Goal: Navigation & Orientation: Find specific page/section

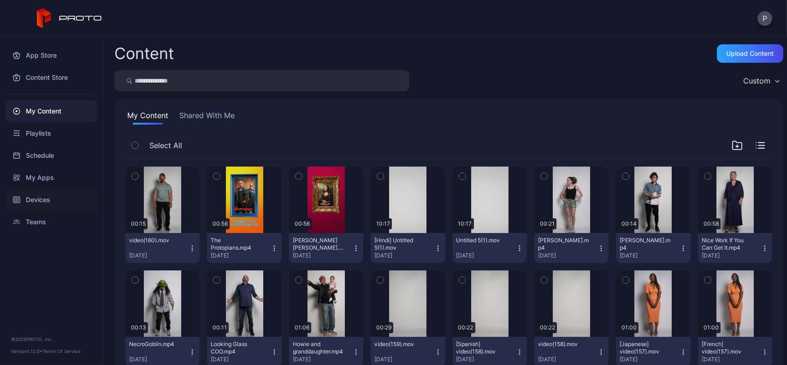
click at [48, 191] on div "Devices" at bounding box center [52, 200] width 92 height 22
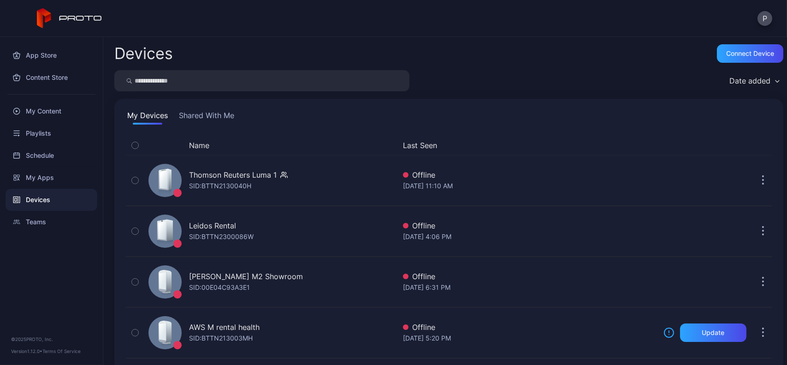
click at [190, 85] on input "search" at bounding box center [261, 80] width 295 height 21
type input "*******"
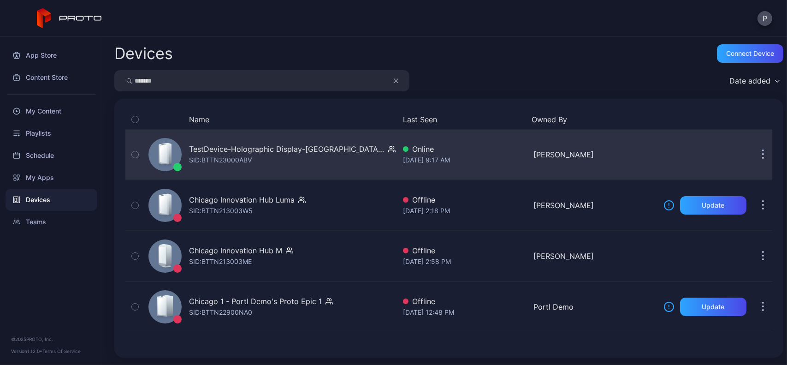
click at [308, 145] on div "TestDevice-Holographic Display-[GEOGRAPHIC_DATA]-500West-Showcase" at bounding box center [286, 148] width 195 height 11
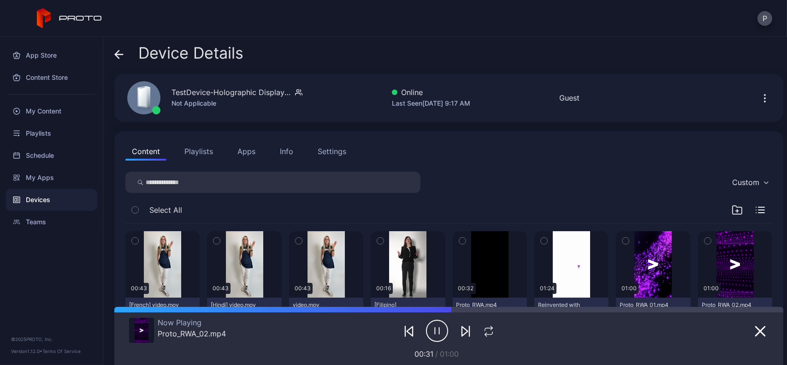
click at [286, 144] on button "Info" at bounding box center [286, 151] width 26 height 18
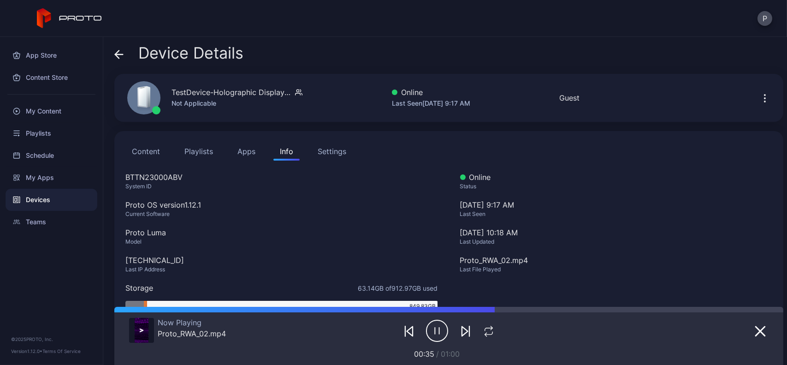
click at [122, 48] on span at bounding box center [118, 53] width 9 height 18
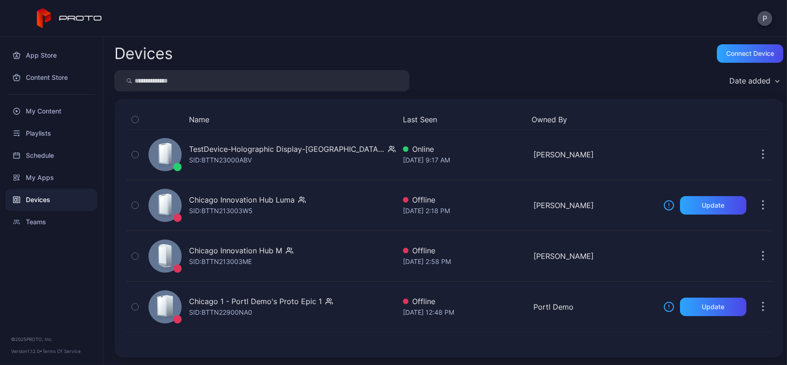
click at [246, 80] on input "search" at bounding box center [261, 80] width 295 height 21
type input "******"
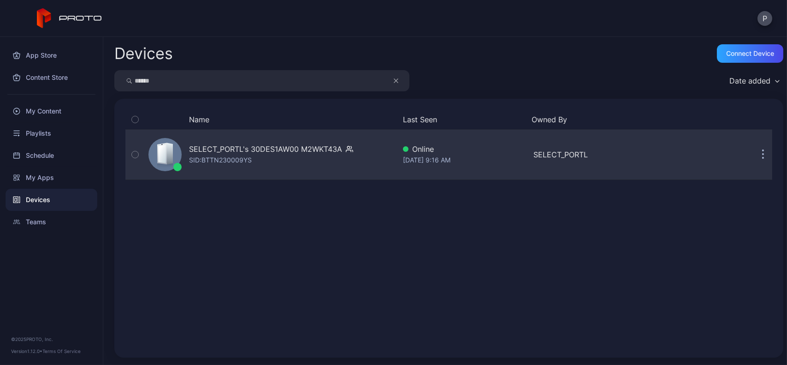
click at [293, 160] on div "SELECT_PORTL's 30DES1AW00 M2WKT43A SID: BTTN230009YS" at bounding box center [271, 154] width 164 height 22
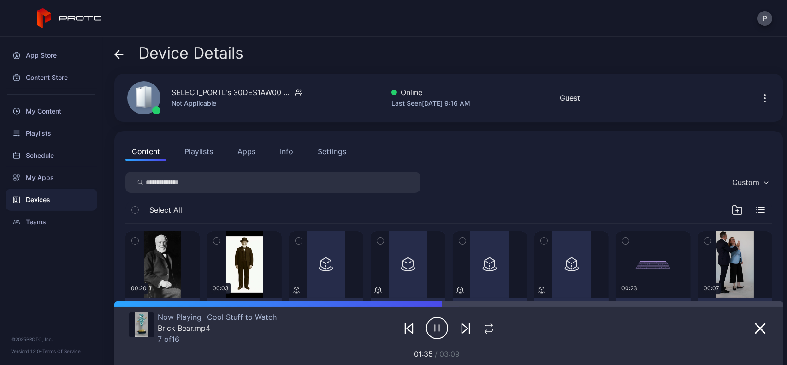
click at [291, 153] on div "Info" at bounding box center [286, 151] width 13 height 11
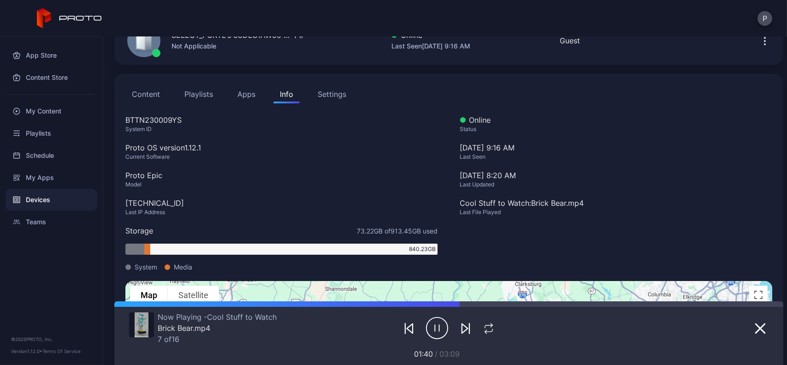
scroll to position [56, 0]
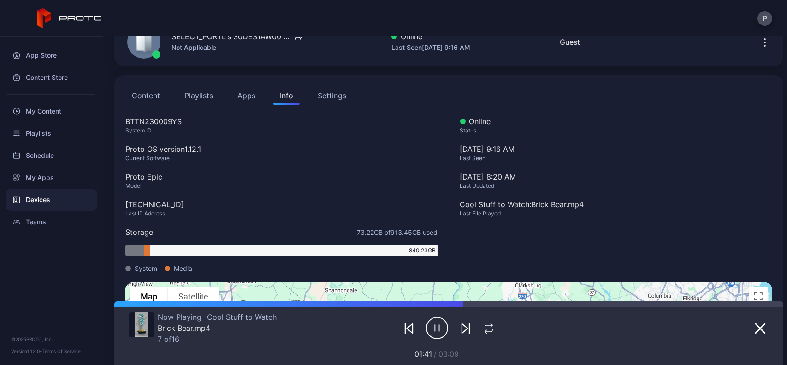
click at [157, 102] on button "Content" at bounding box center [145, 95] width 41 height 18
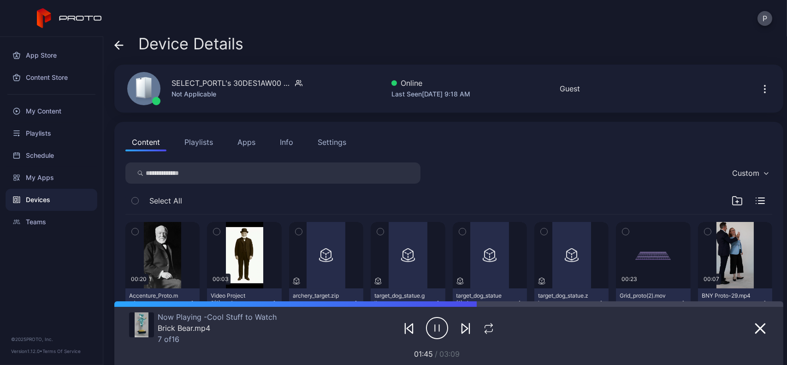
scroll to position [7, 0]
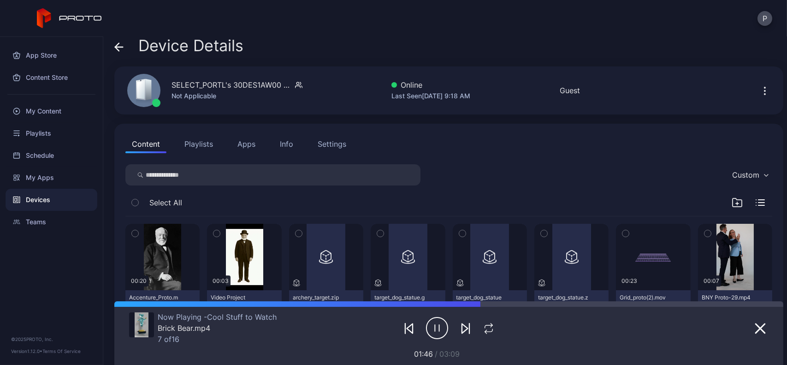
click at [289, 146] on div "Info" at bounding box center [286, 143] width 13 height 11
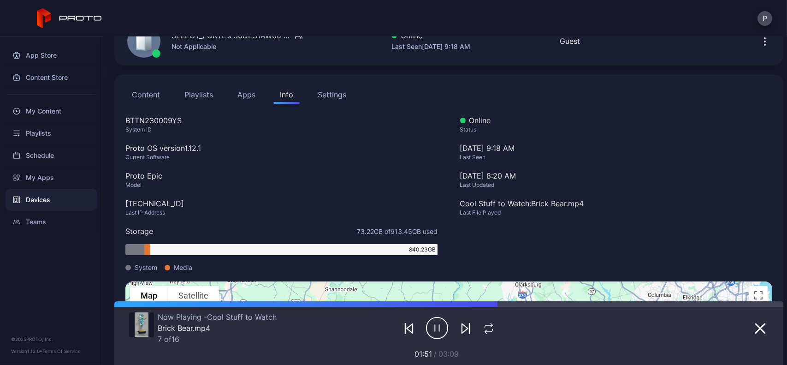
scroll to position [55, 0]
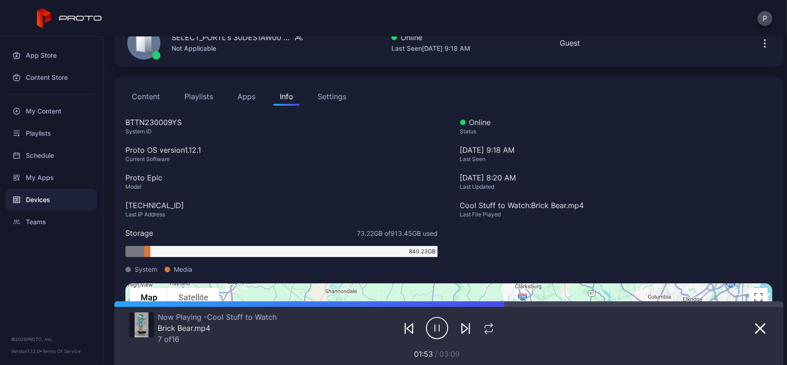
click at [155, 90] on button "Content" at bounding box center [145, 96] width 41 height 18
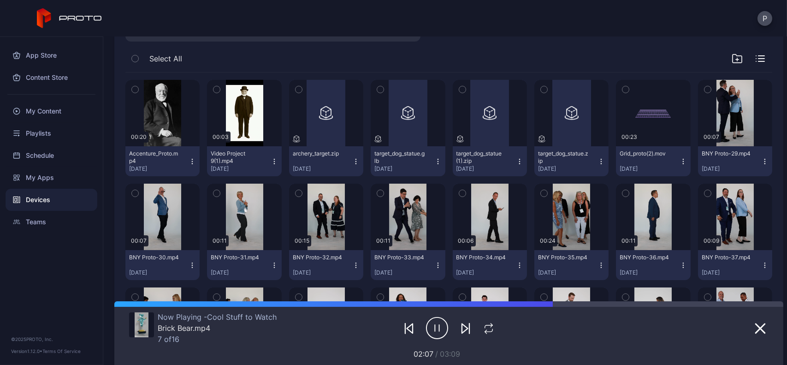
scroll to position [0, 0]
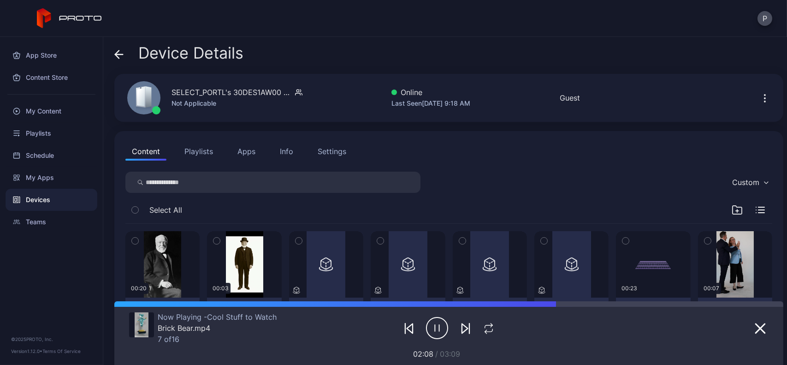
click at [121, 48] on span at bounding box center [118, 53] width 9 height 18
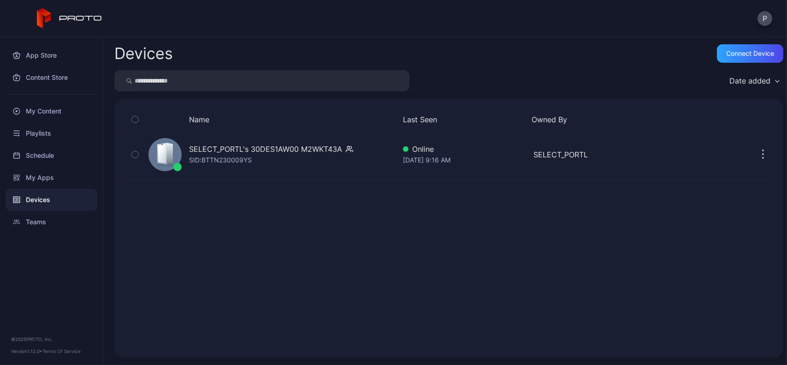
click at [236, 75] on input "search" at bounding box center [261, 80] width 295 height 21
type input "********"
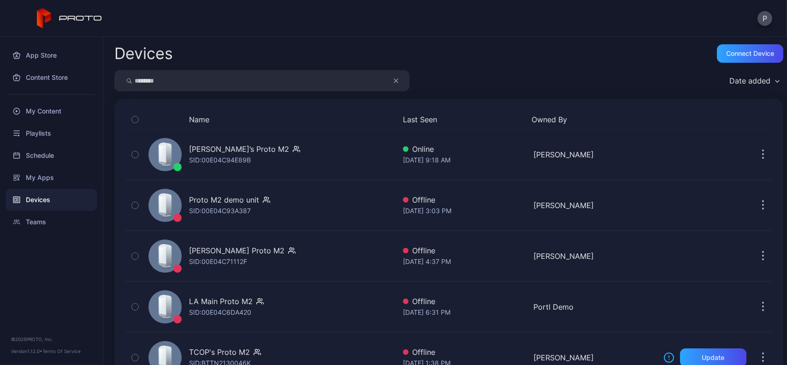
click at [397, 77] on icon "button" at bounding box center [396, 80] width 5 height 11
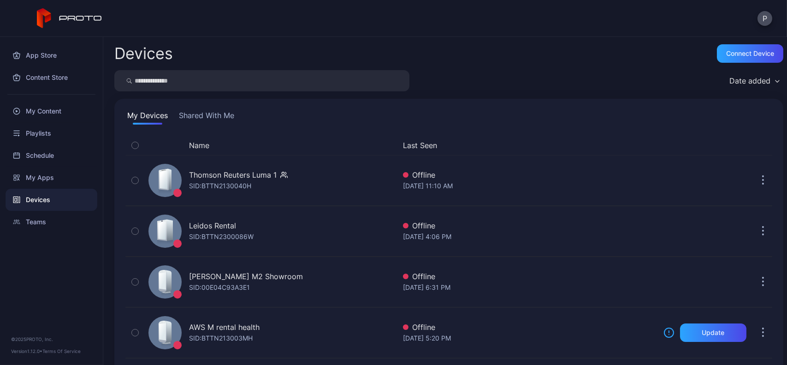
click at [306, 83] on input "search" at bounding box center [261, 80] width 295 height 21
type input "******"
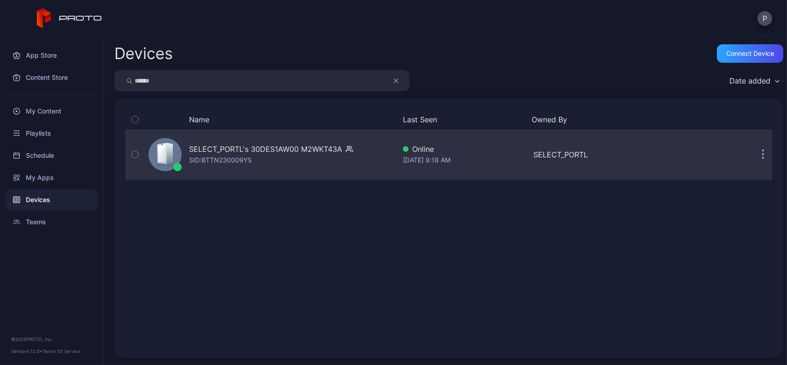
click at [302, 158] on div "SELECT_PORTL's 30DES1AW00 M2WKT43A SID: BTTN230009YS" at bounding box center [271, 154] width 164 height 22
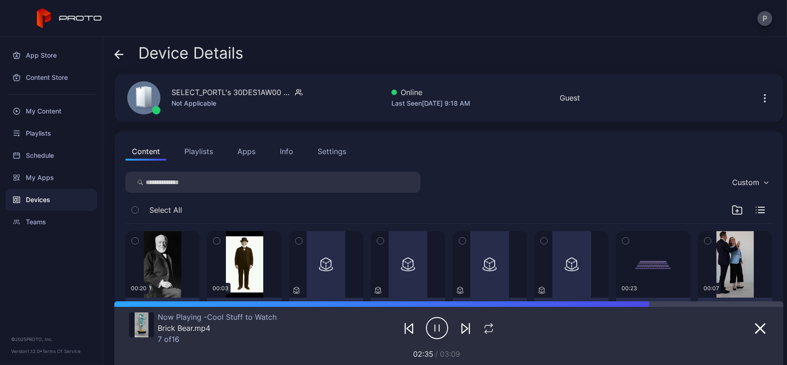
drag, startPoint x: 111, startPoint y: 59, endPoint x: 124, endPoint y: 55, distance: 13.0
click at [124, 55] on div "Device Details SELECT_PORTL's 30DES1AW00 M2WKT43A Not Applicable Online Last Se…" at bounding box center [445, 201] width 684 height 328
click at [124, 55] on div "Device Details" at bounding box center [178, 55] width 129 height 22
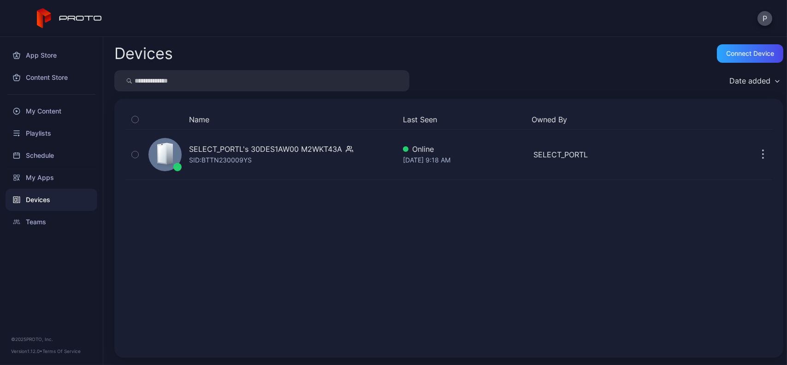
click at [276, 81] on input "search" at bounding box center [261, 80] width 295 height 21
type input "*******"
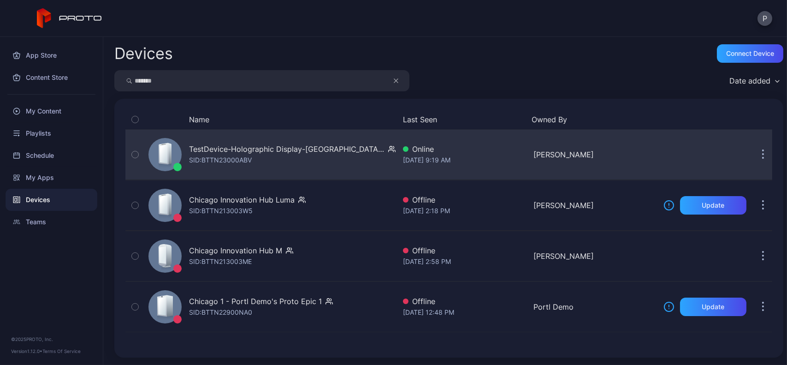
click at [321, 166] on div "TestDevice-Holographic Display-[GEOGRAPHIC_DATA]-500West-Showcase SID: BTTN2300…" at bounding box center [270, 154] width 251 height 46
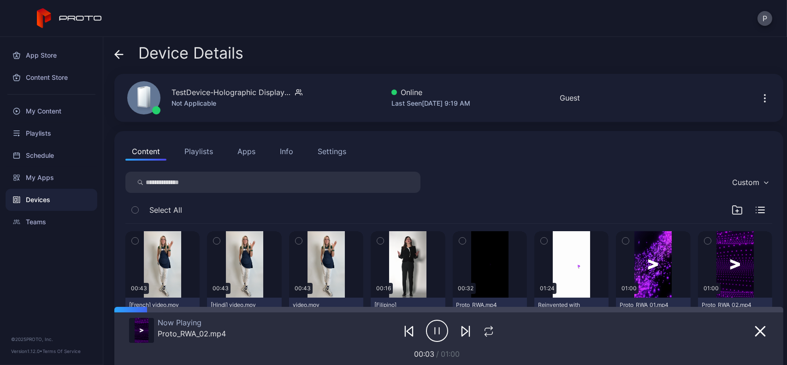
click at [279, 156] on button "Info" at bounding box center [286, 151] width 26 height 18
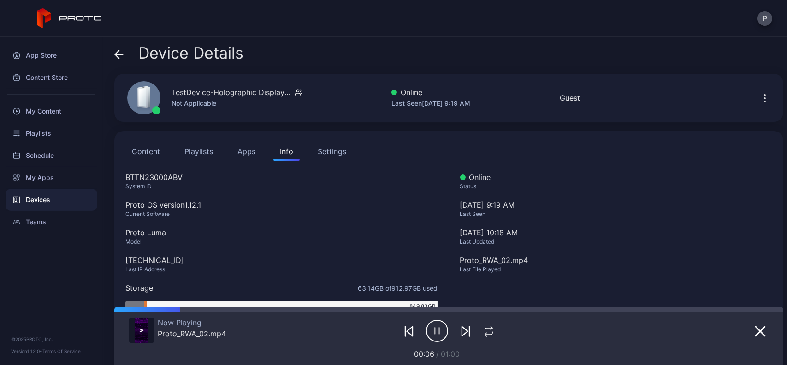
click at [118, 48] on span at bounding box center [118, 53] width 9 height 18
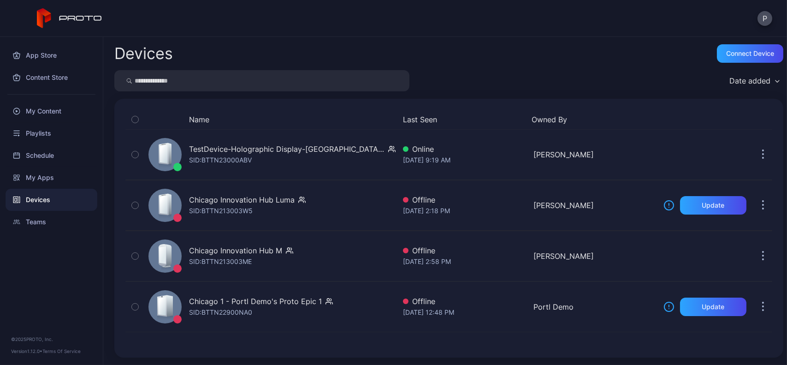
click at [244, 77] on input "search" at bounding box center [261, 80] width 295 height 21
type input "*******"
click at [389, 78] on input "*******" at bounding box center [261, 80] width 295 height 21
click at [392, 78] on button "button" at bounding box center [401, 80] width 18 height 21
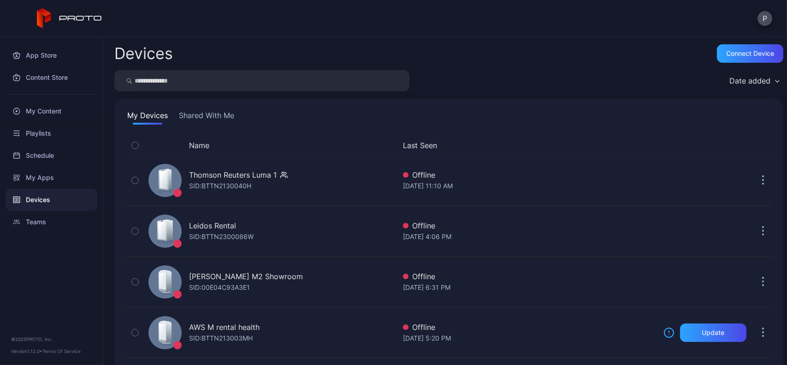
click at [294, 82] on input "search" at bounding box center [261, 80] width 295 height 21
click at [225, 118] on button "Shared With Me" at bounding box center [206, 117] width 59 height 15
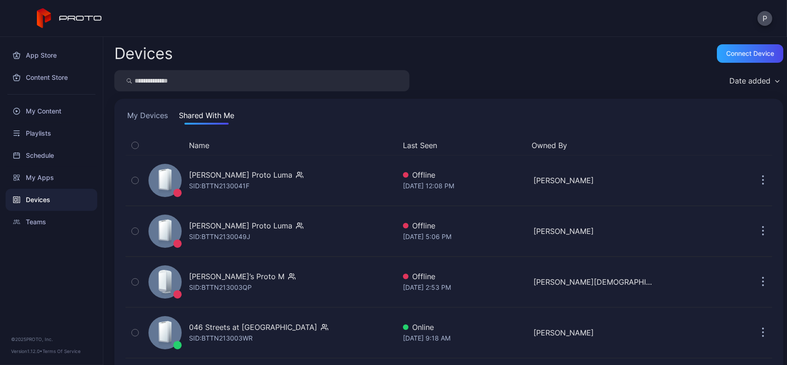
click at [403, 152] on div "Name Last Seen Owned By" at bounding box center [448, 145] width 647 height 19
drag, startPoint x: 407, startPoint y: 151, endPoint x: 411, endPoint y: 143, distance: 8.7
click at [411, 143] on div "Name Last Seen Owned By" at bounding box center [448, 145] width 647 height 19
click at [411, 143] on button "Last Seen" at bounding box center [463, 145] width 121 height 11
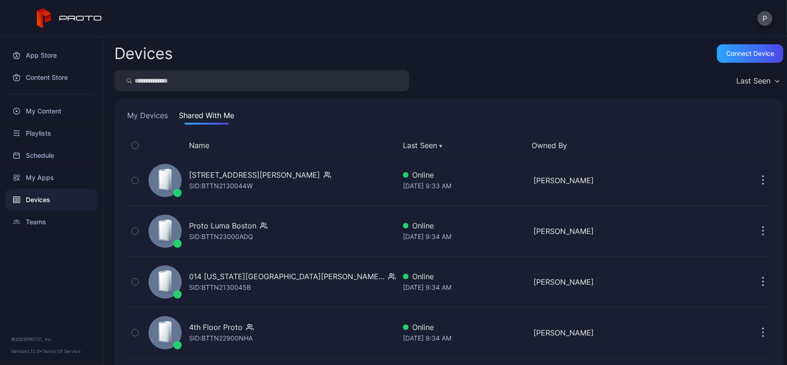
click at [155, 110] on button "My Devices" at bounding box center [147, 117] width 44 height 15
